Goal: Task Accomplishment & Management: Manage account settings

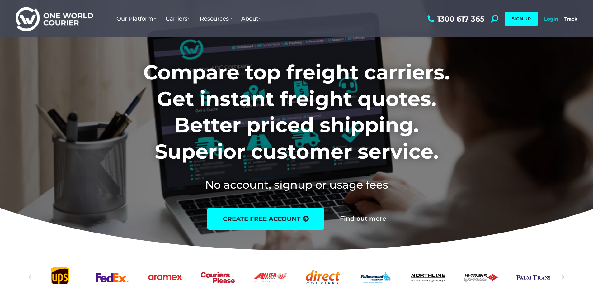
click at [554, 18] on link "Login" at bounding box center [551, 19] width 14 height 6
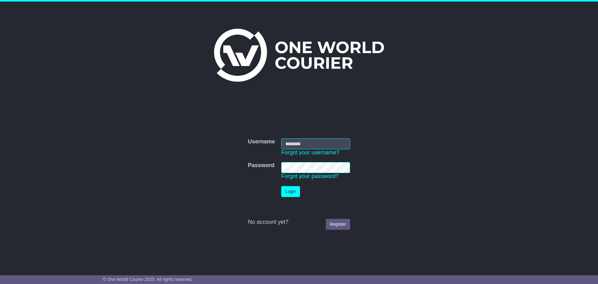
type input "**********"
click at [290, 187] on button "Login" at bounding box center [290, 191] width 19 height 11
